Goal: Information Seeking & Learning: Find specific fact

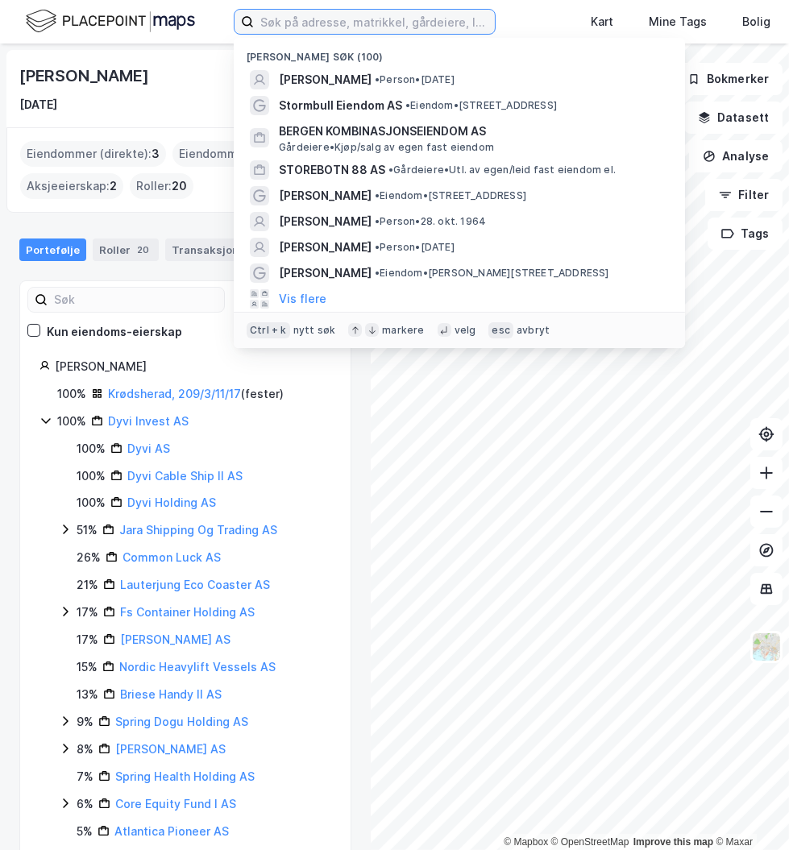
click at [298, 23] on input at bounding box center [374, 22] width 241 height 24
paste input "[STREET_ADDRESS]"
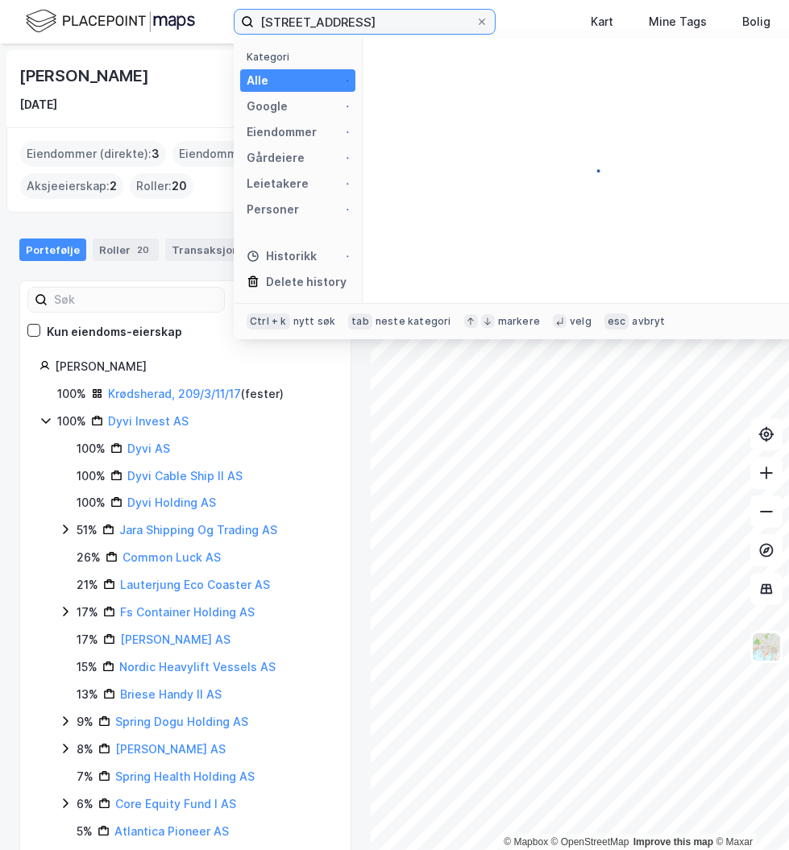
type input "[STREET_ADDRESS]"
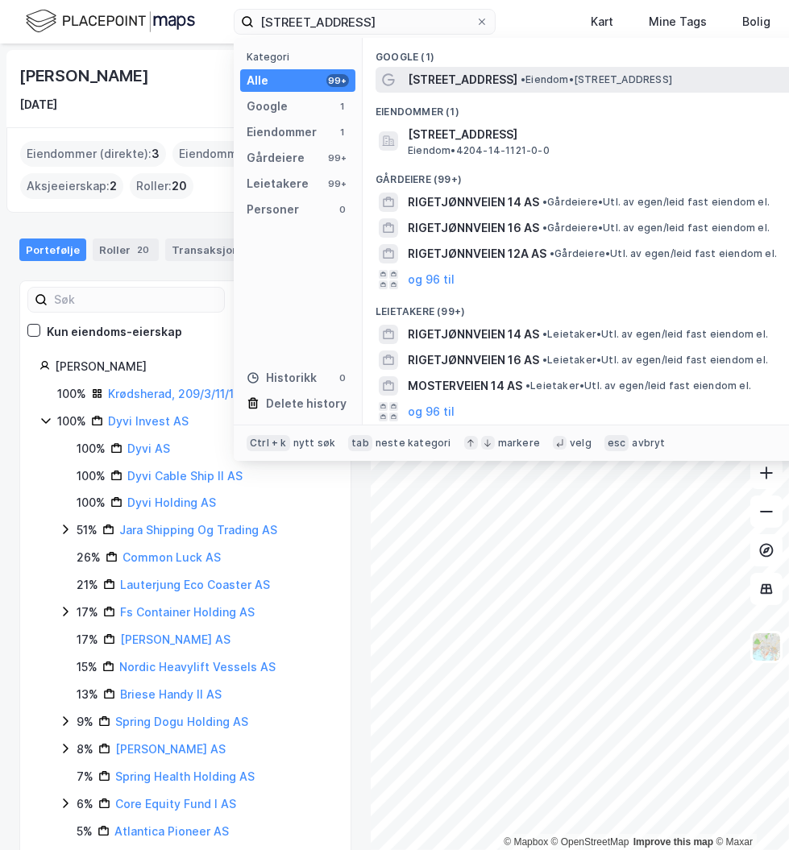
click at [460, 81] on span "[STREET_ADDRESS]" at bounding box center [463, 79] width 110 height 19
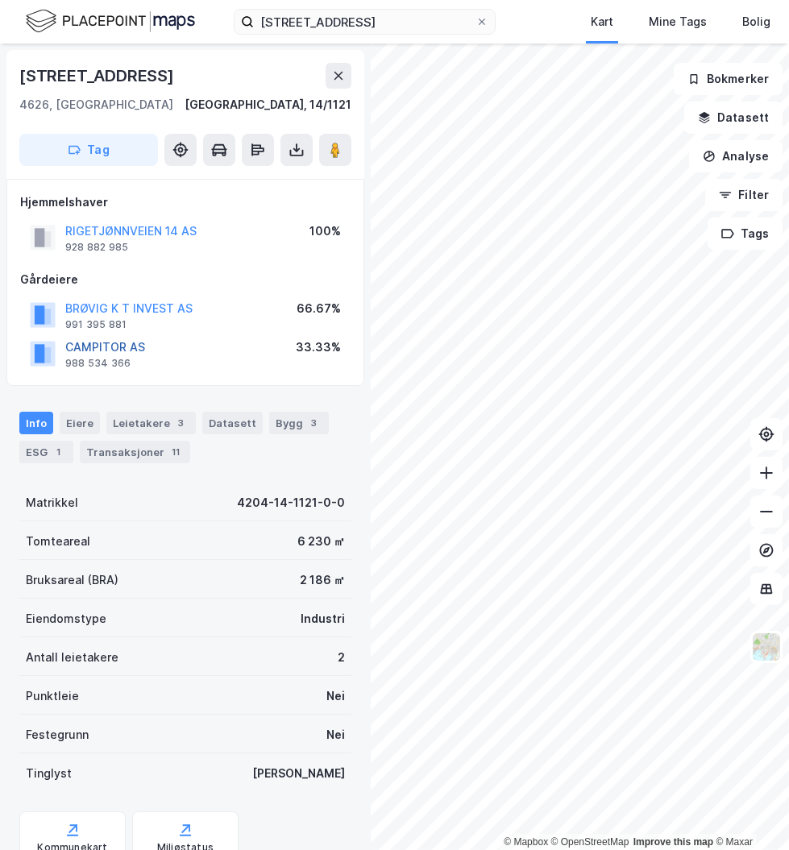
click at [0, 0] on button "CAMPITOR AS" at bounding box center [0, 0] width 0 height 0
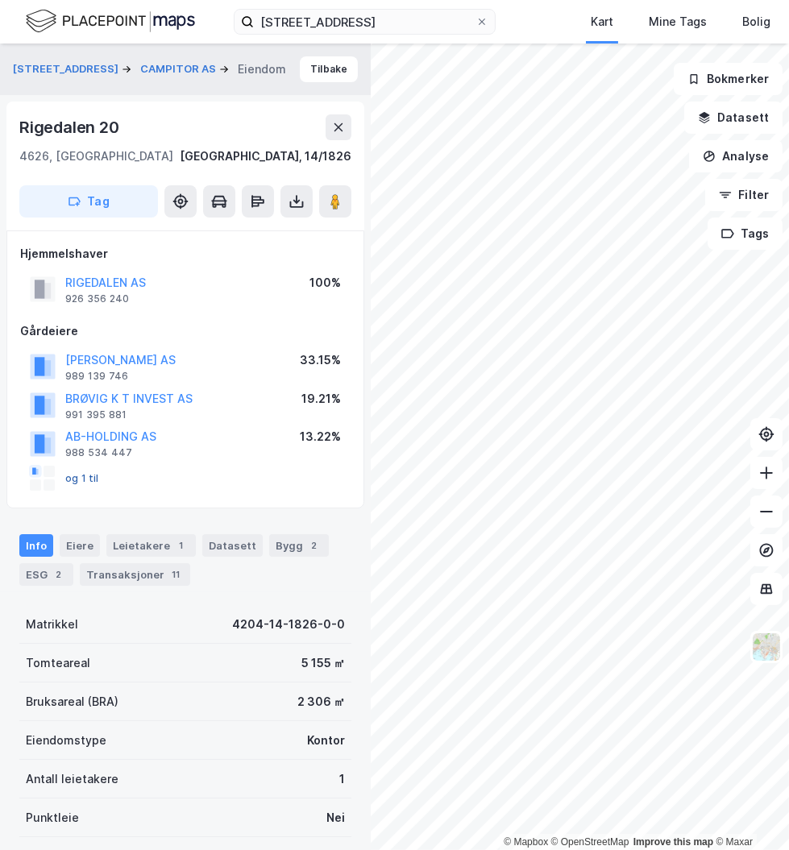
click at [0, 0] on button "og 1 til" at bounding box center [0, 0] width 0 height 0
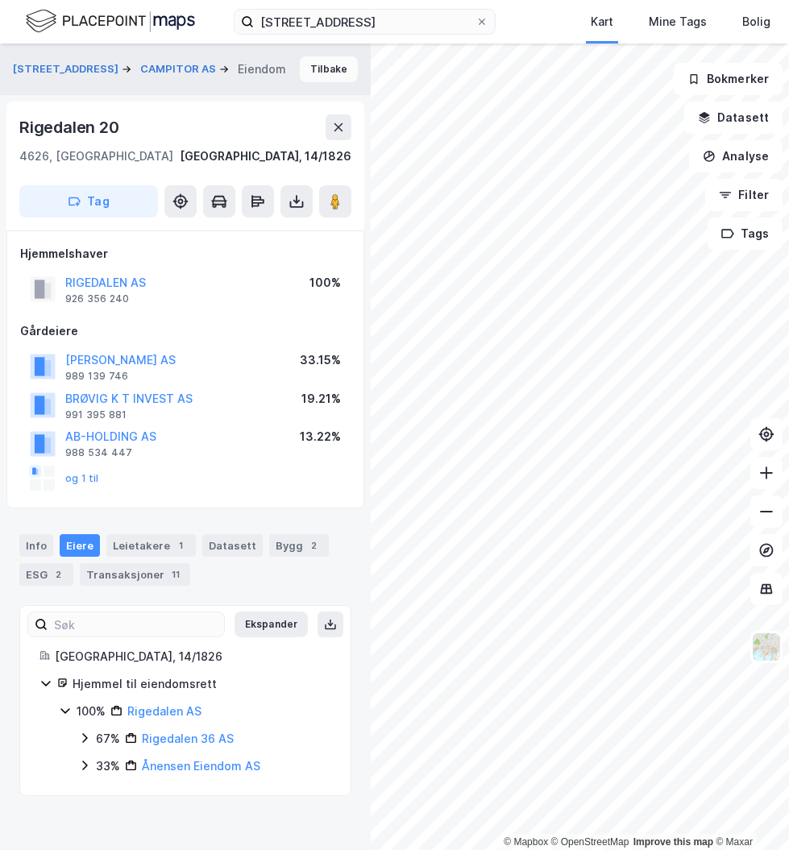
click at [322, 70] on button "Tilbake" at bounding box center [329, 69] width 58 height 26
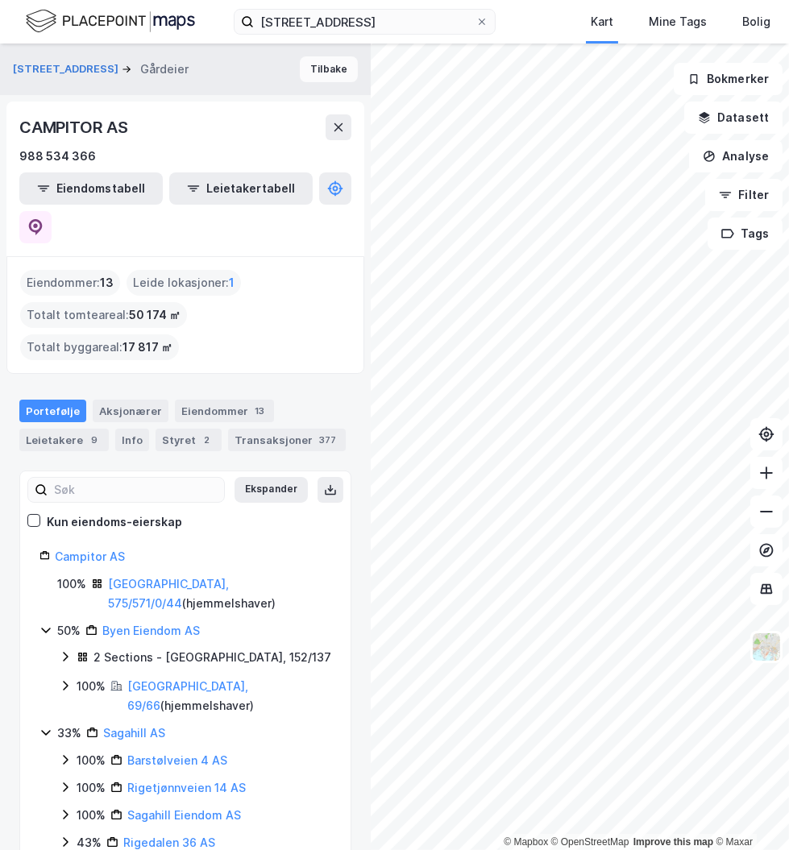
click at [324, 76] on button "Tilbake" at bounding box center [329, 69] width 58 height 26
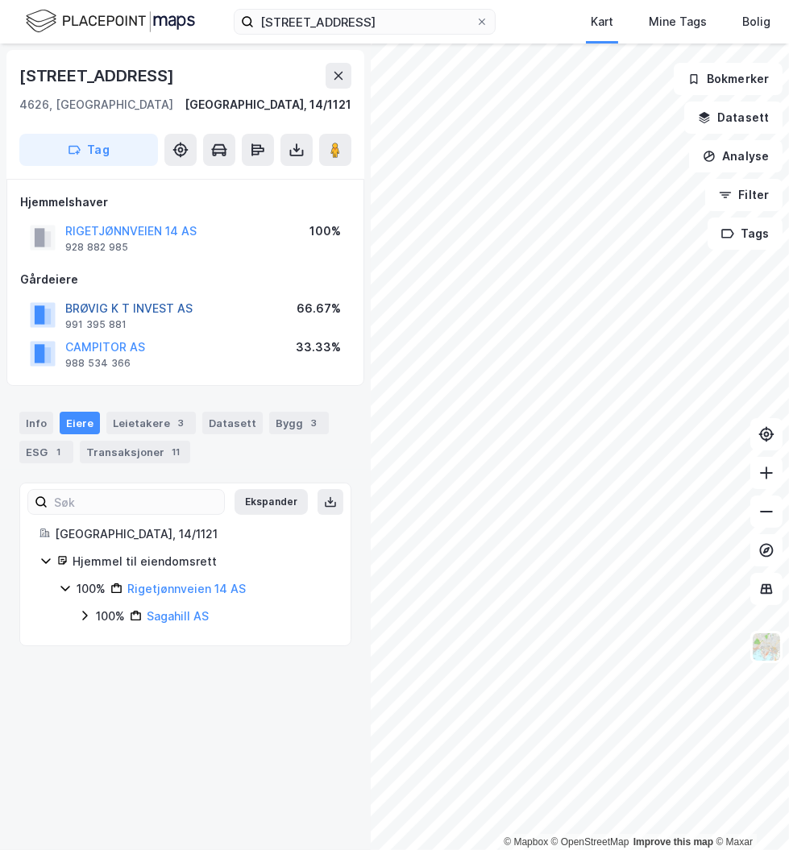
click at [0, 0] on button "BRØVIG K T INVEST AS" at bounding box center [0, 0] width 0 height 0
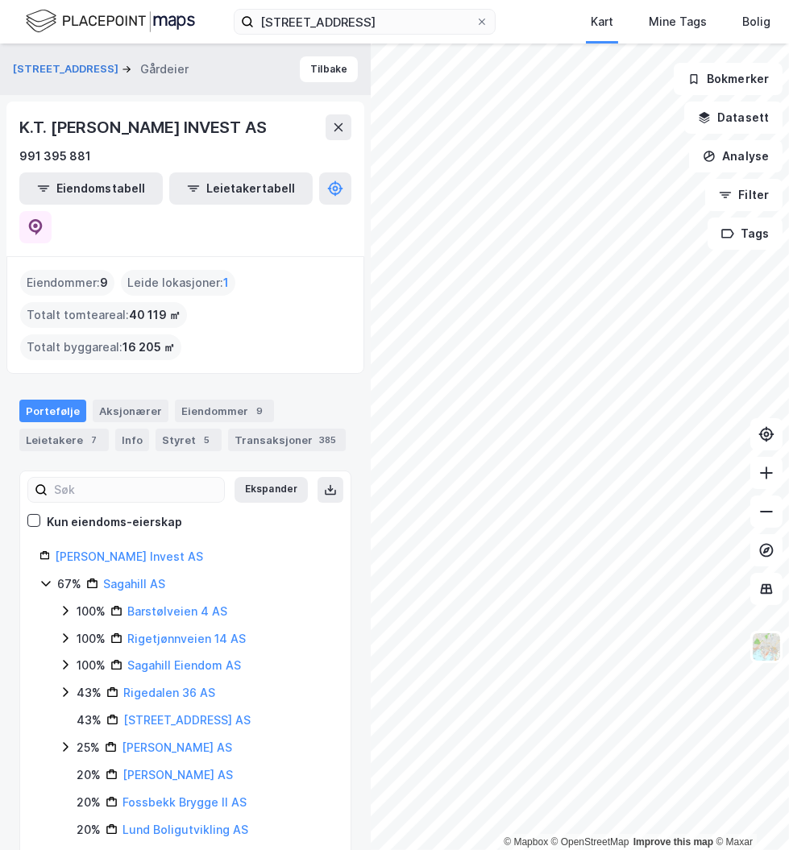
click at [347, 449] on div "[STREET_ADDRESS] Tilbake K.T. BRØVIG INVEST AS 991 395 881 Eiendomstabell Leiet…" at bounding box center [185, 447] width 371 height 807
click at [358, 530] on div "© Mapbox © OpenStreetMap Improve this map © [STREET_ADDRESS] Tilbake K.T. BRØVI…" at bounding box center [394, 447] width 789 height 807
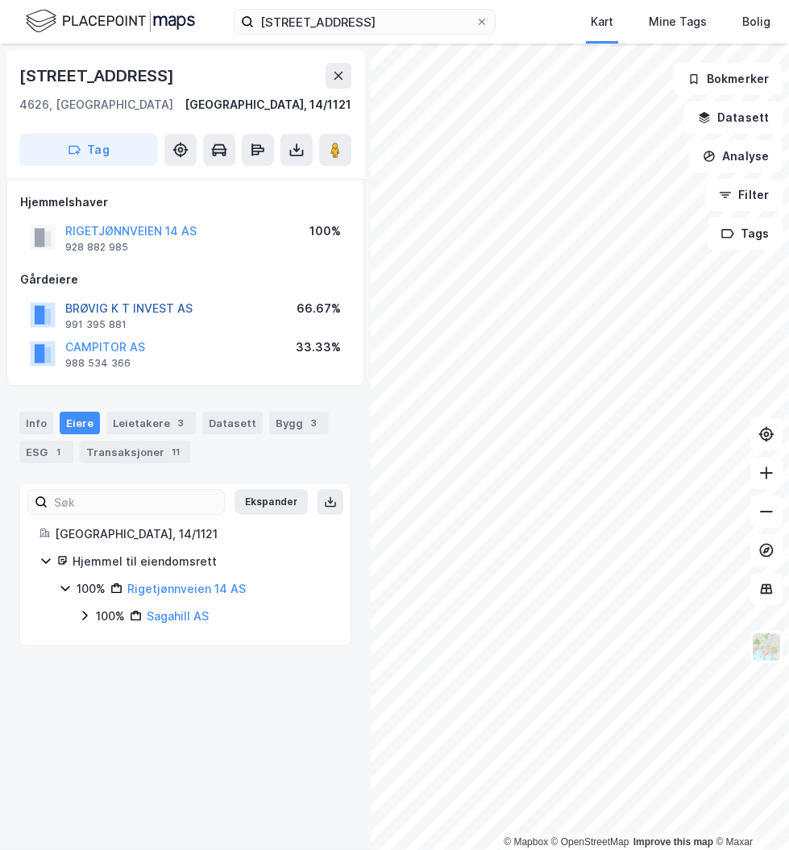
click at [0, 0] on button "BRØVIG K T INVEST AS" at bounding box center [0, 0] width 0 height 0
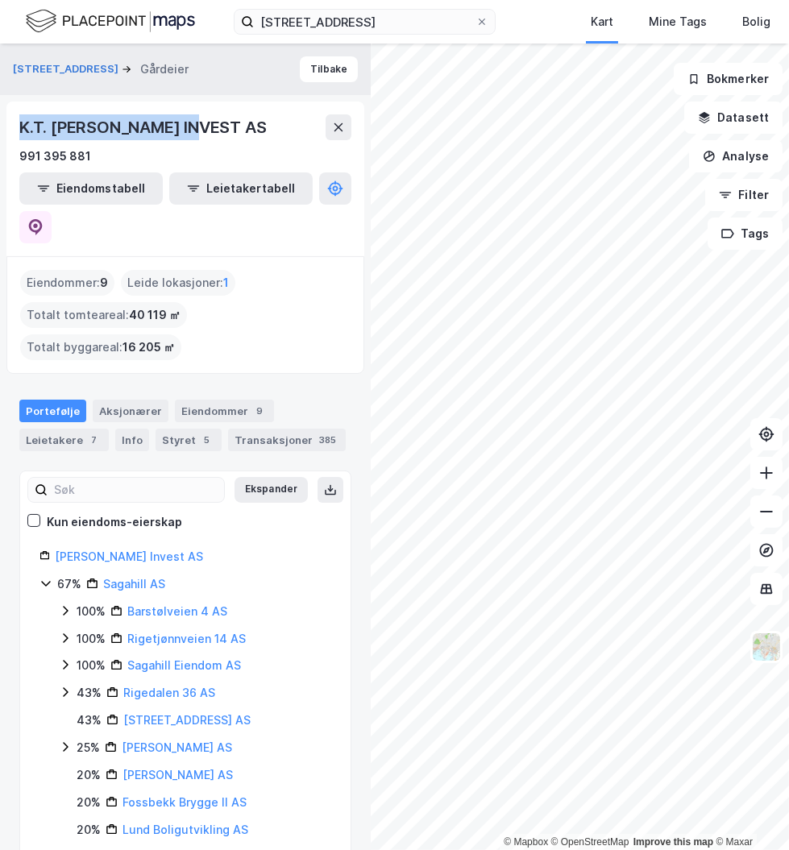
drag, startPoint x: 199, startPoint y: 122, endPoint x: 2, endPoint y: 110, distance: 197.8
click at [2, 110] on div "[STREET_ADDRESS] Tilbake K.T. BRØVIG INVEST AS 991 395 881 Eiendomstabell Leiet…" at bounding box center [185, 447] width 371 height 807
copy div "K.T. [PERSON_NAME] INVEST AS"
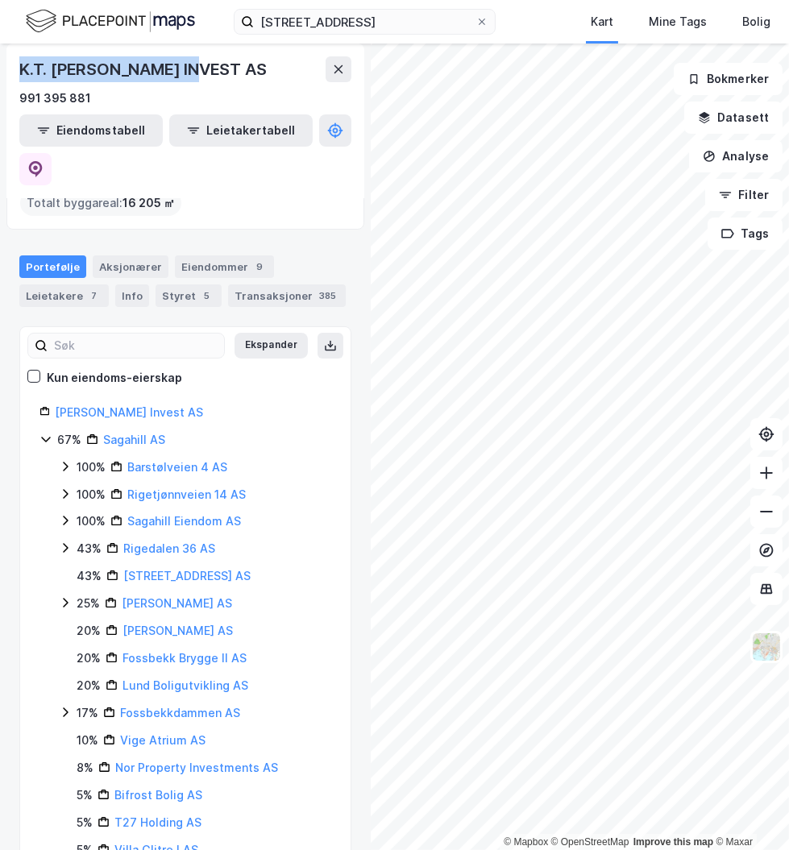
scroll to position [73, 0]
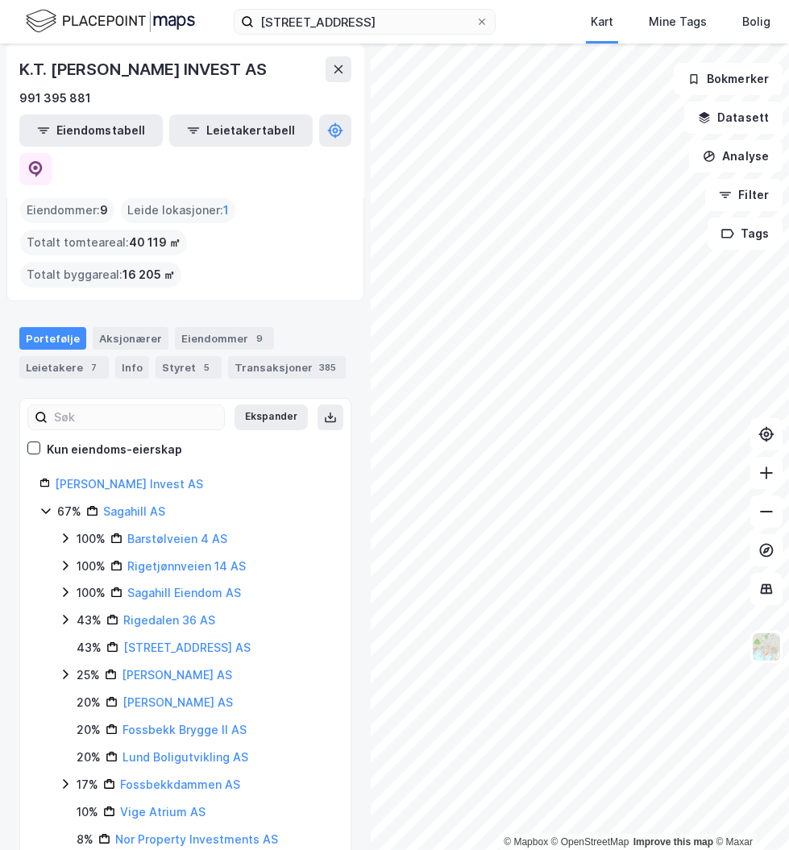
click at [306, 308] on div "Portefølje Aksjonærer Eiendommer 9 Leietakere 7 Info Styret 5 Transaksjoner 385" at bounding box center [185, 346] width 371 height 77
click at [526, 10] on div "[STREET_ADDRESS] Kart Mine Tags Bolig [PERSON_NAME]" at bounding box center [394, 22] width 789 height 44
click at [164, 356] on div "Styret 5" at bounding box center [189, 367] width 66 height 23
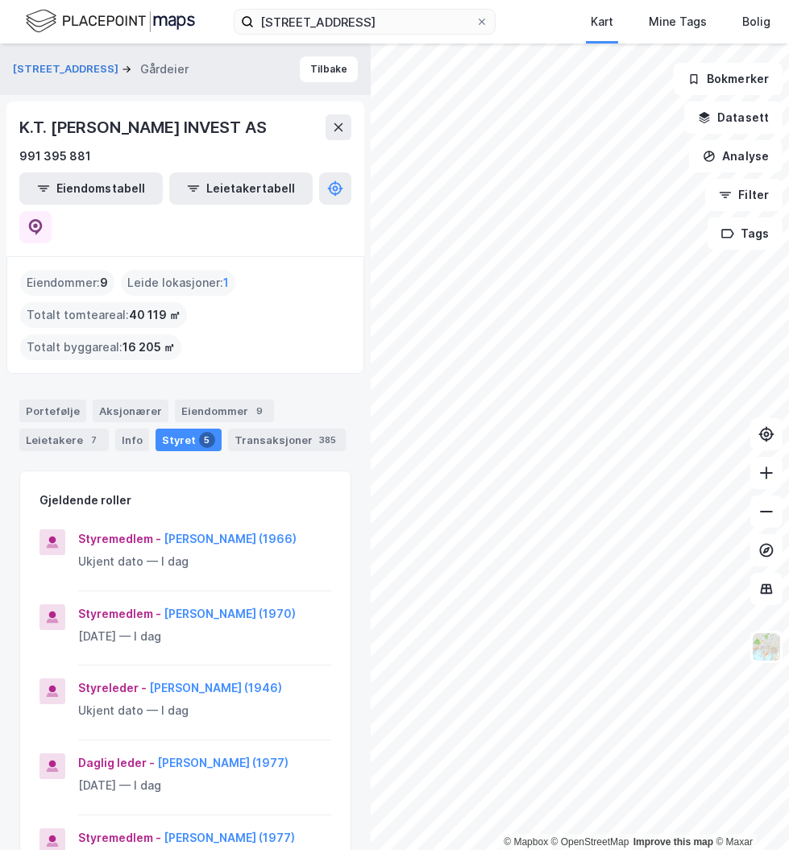
click at [194, 471] on div "Gjeldende roller" at bounding box center [185, 490] width 330 height 39
click at [326, 435] on div "© Mapbox © OpenStreetMap Improve this map © [STREET_ADDRESS] Tilbake K.T. [PERS…" at bounding box center [394, 447] width 789 height 807
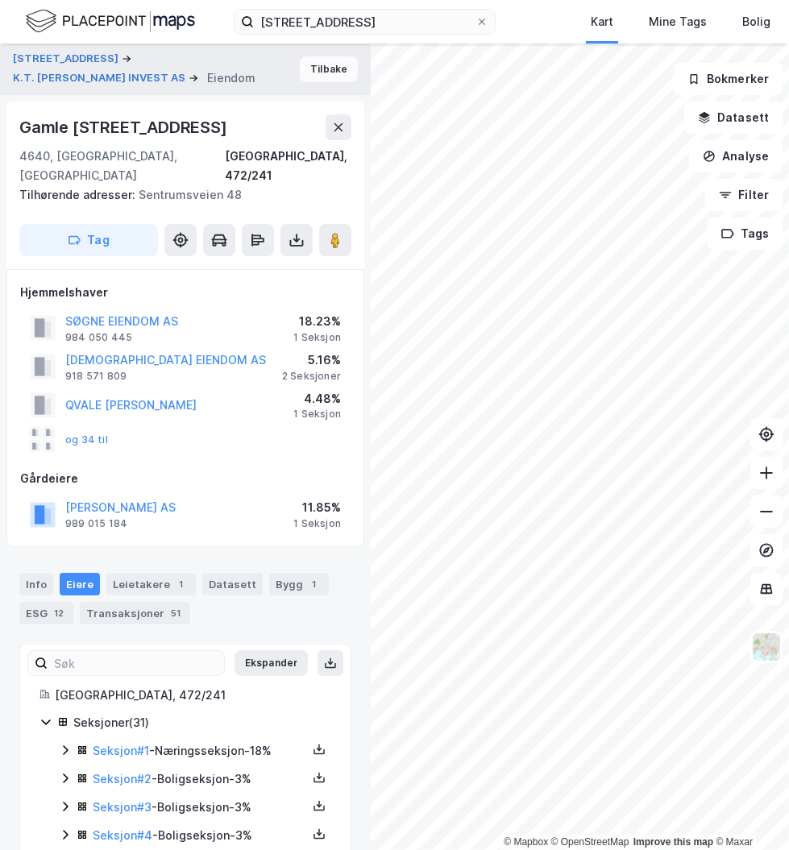
click at [314, 76] on button "Tilbake" at bounding box center [329, 69] width 58 height 26
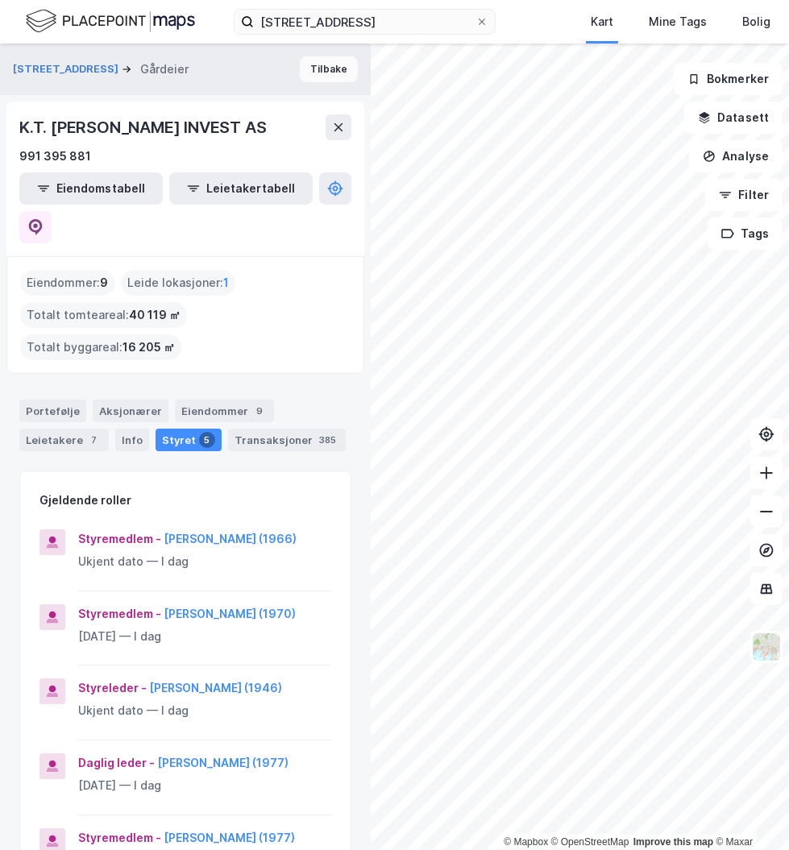
click at [319, 72] on button "Tilbake" at bounding box center [329, 69] width 58 height 26
